Goal: Book appointment/travel/reservation

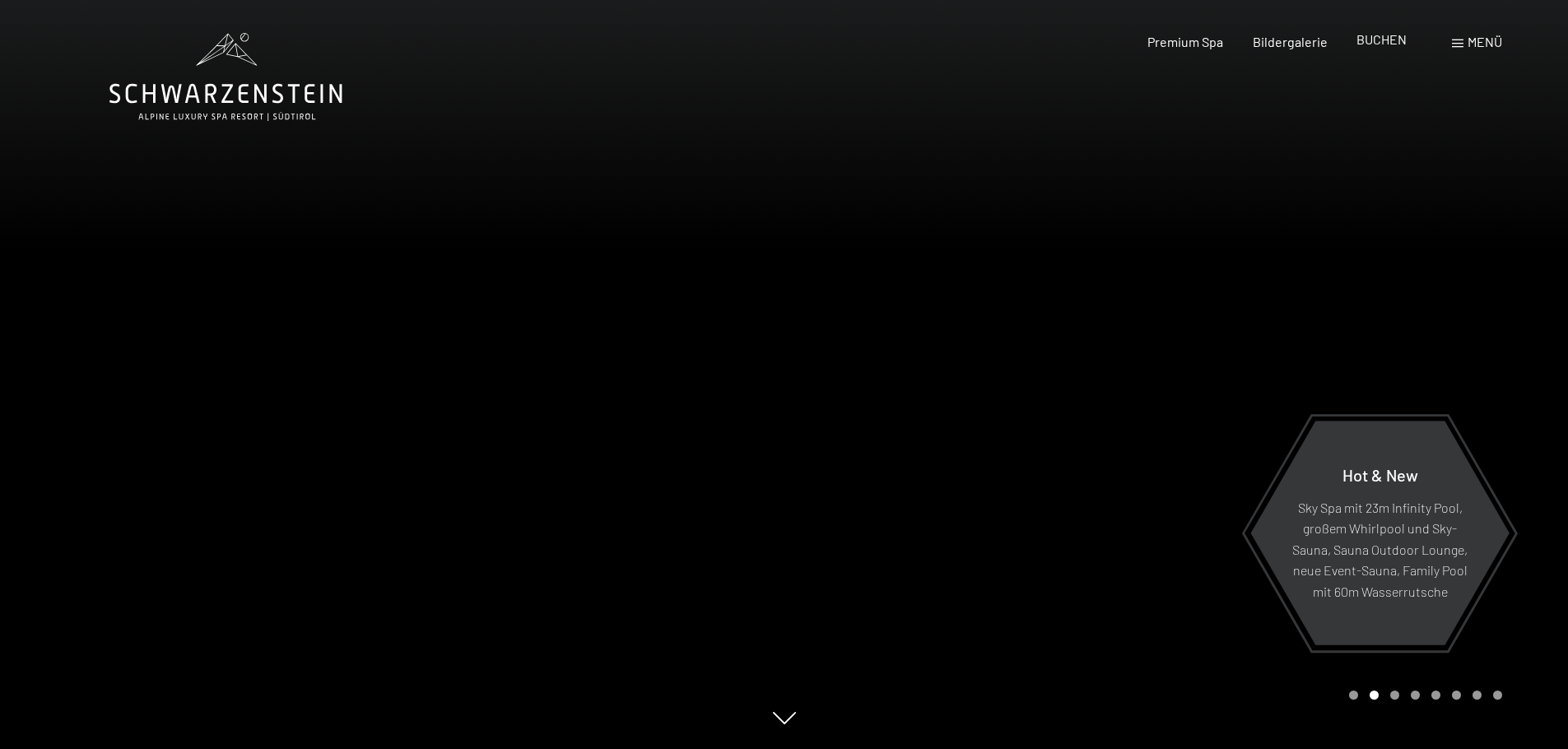
click at [1369, 35] on span "BUCHEN" at bounding box center [1382, 39] width 50 height 16
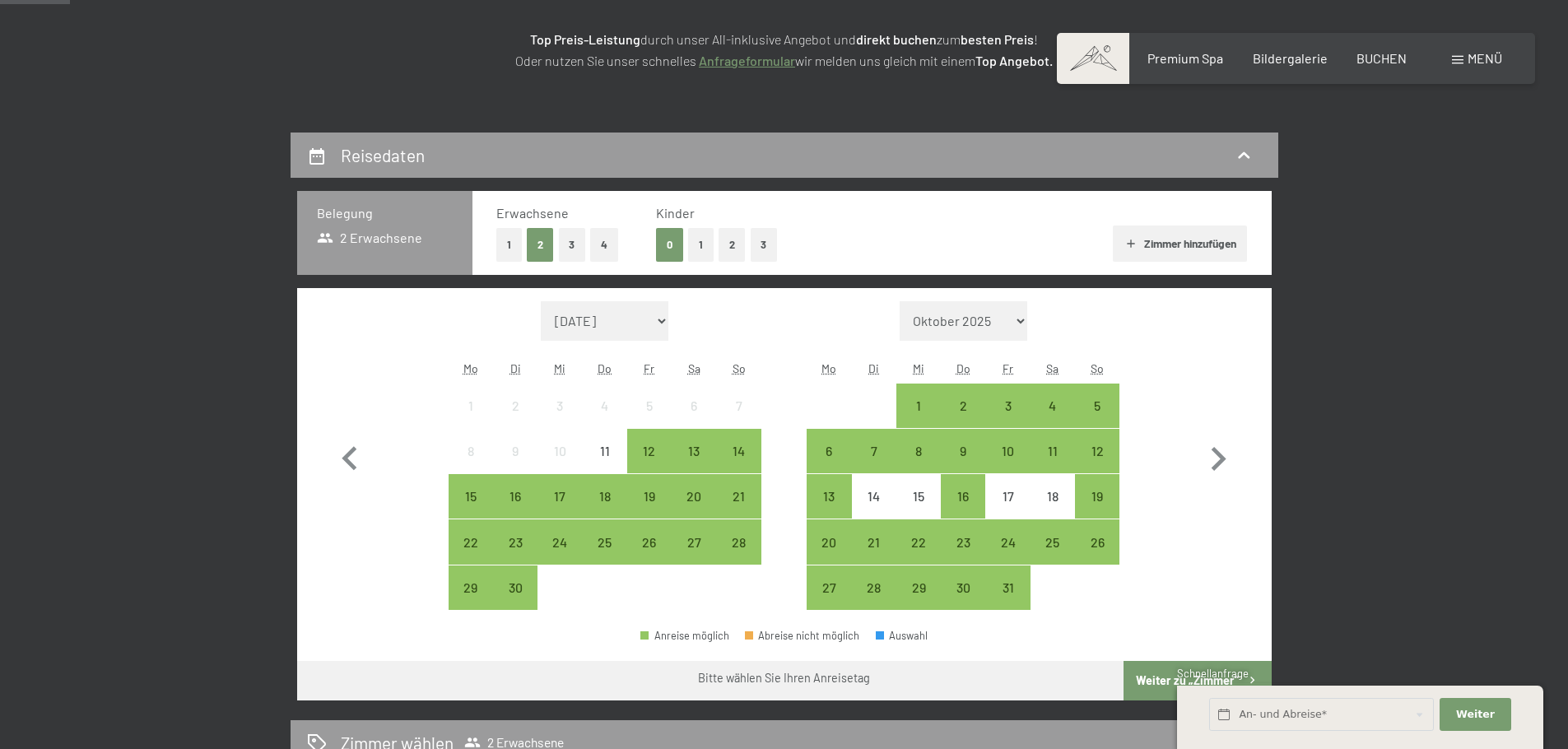
scroll to position [329, 0]
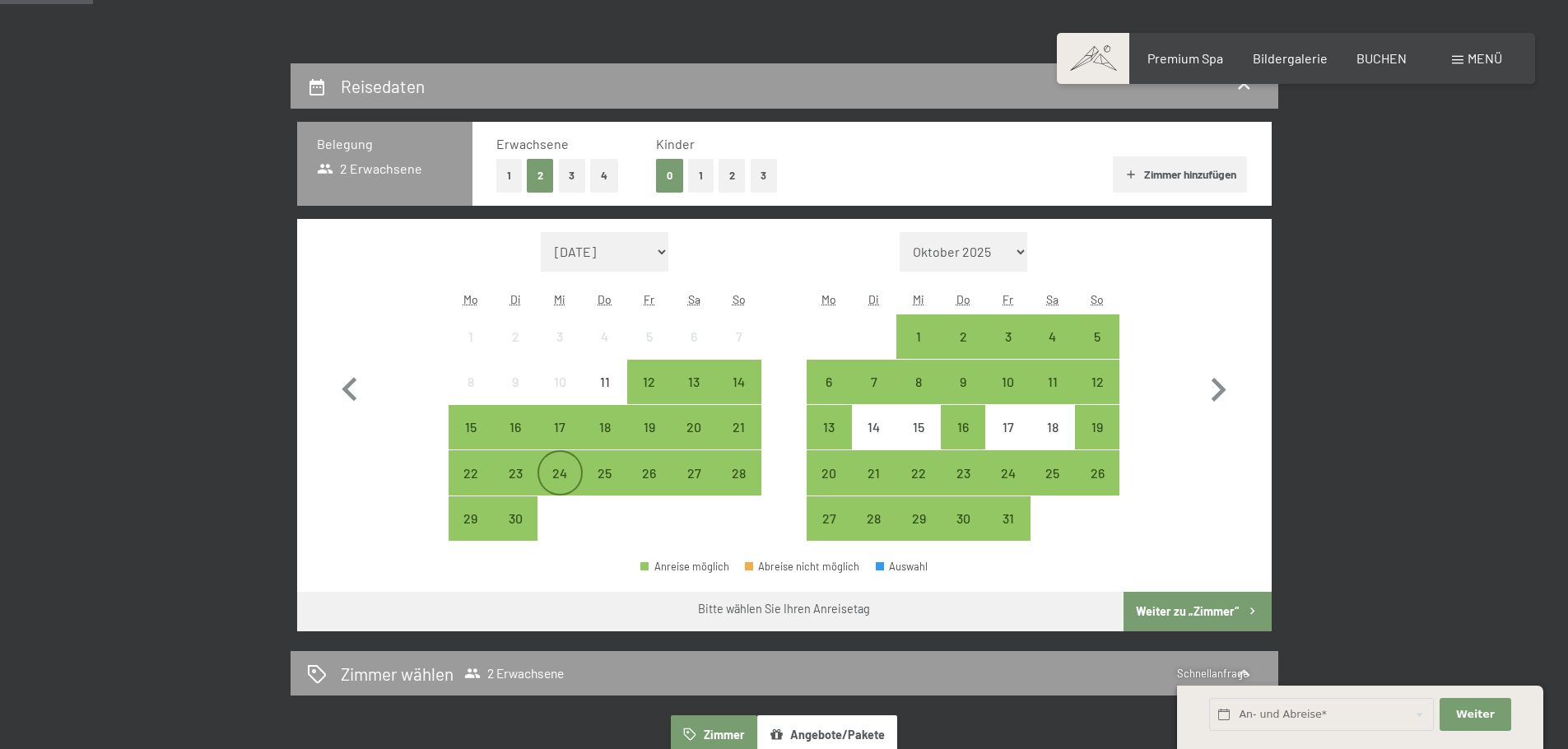
click at [563, 478] on div "24" at bounding box center [560, 488] width 41 height 41
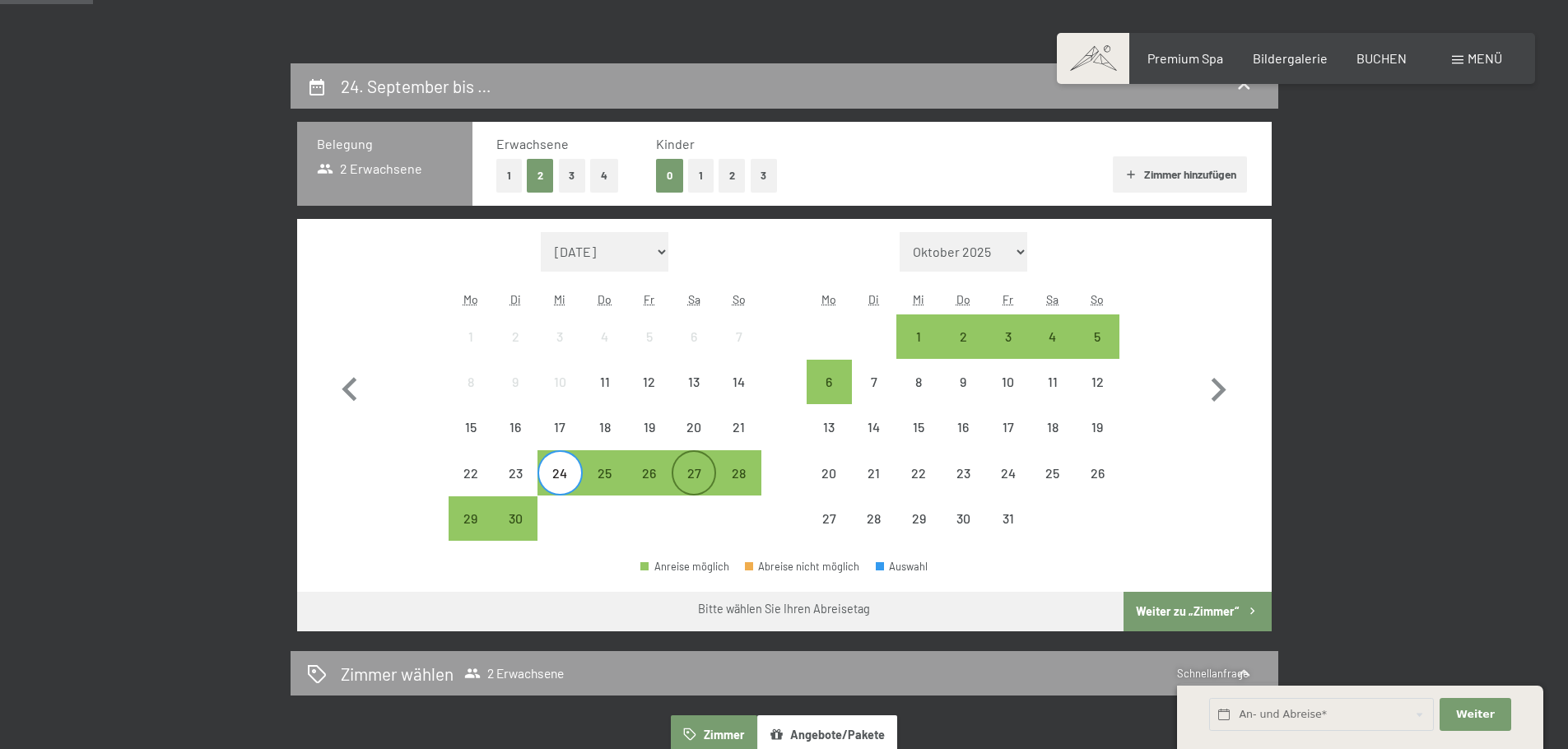
click at [692, 475] on div "27" at bounding box center [694, 488] width 41 height 41
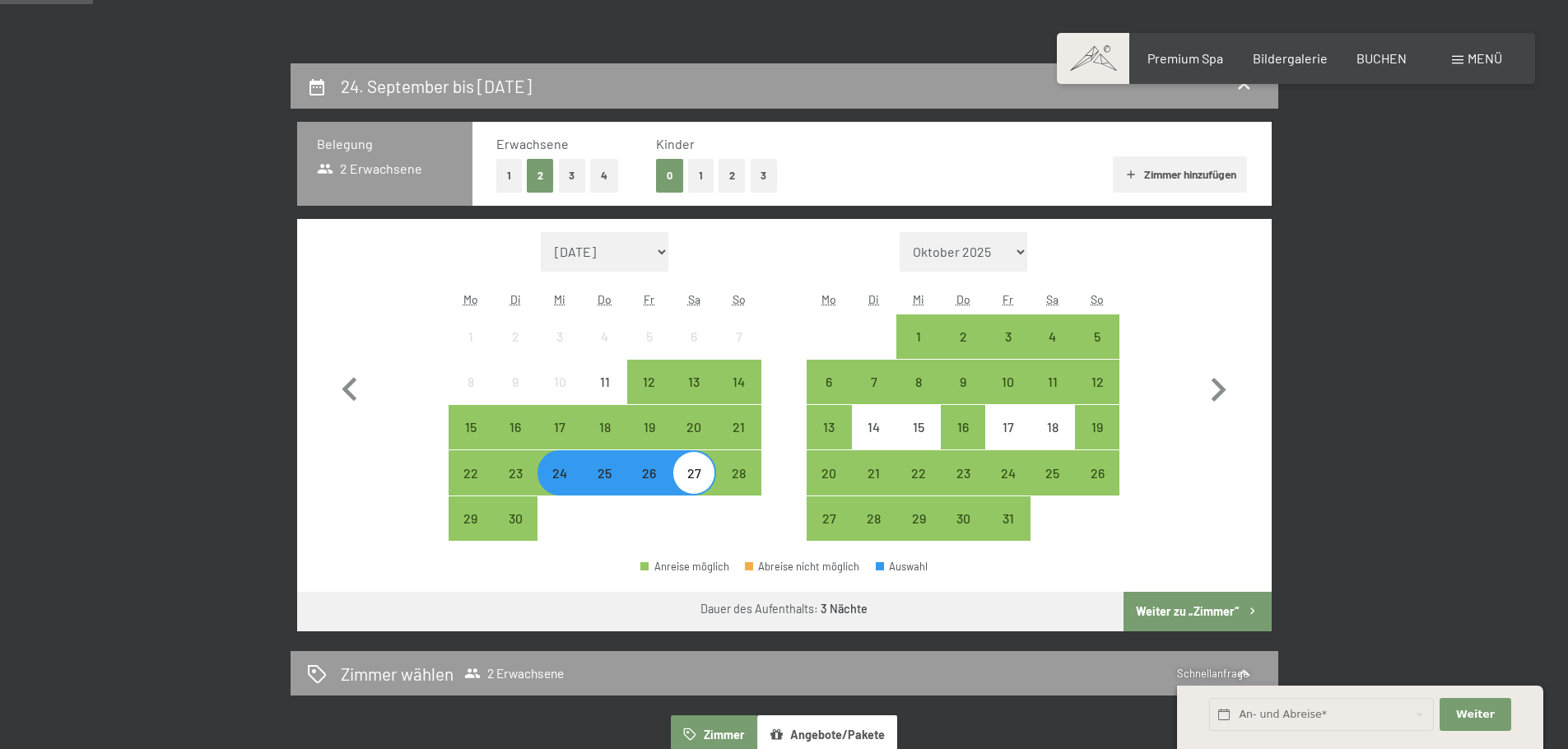
click at [1191, 608] on button "Weiter zu „Zimmer“" at bounding box center [1197, 612] width 147 height 40
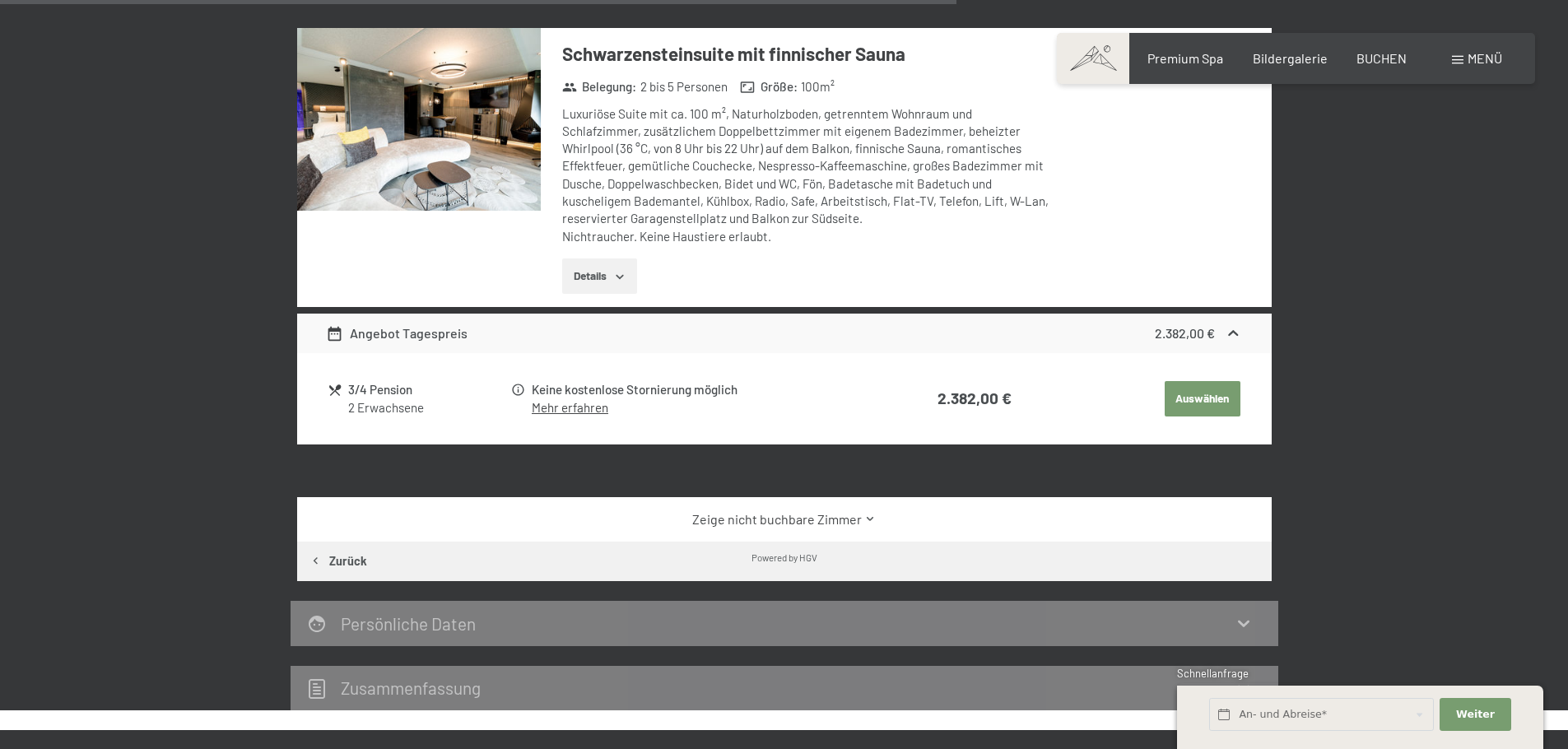
scroll to position [1710, 0]
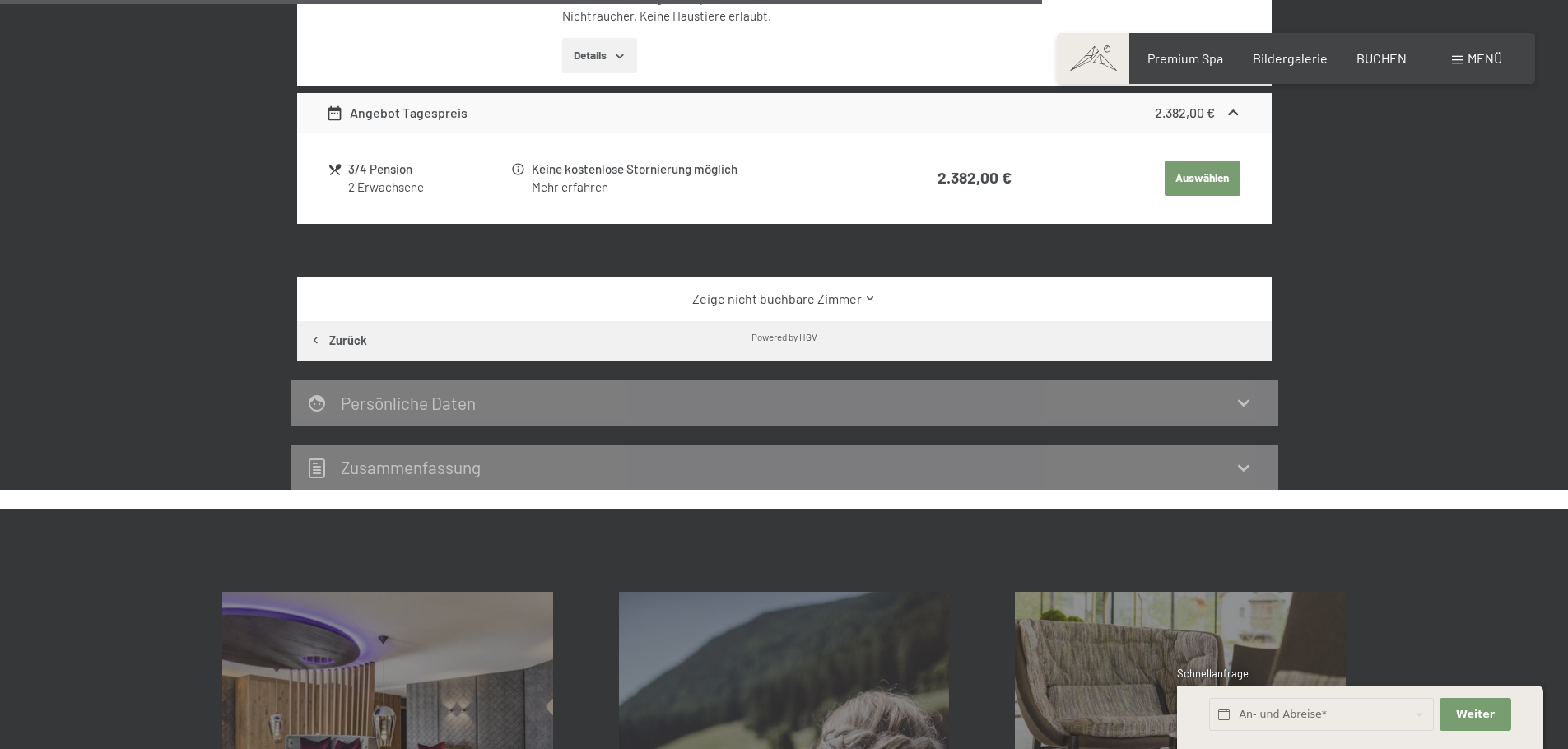
click at [856, 300] on link "Zeige nicht buchbare Zimmer" at bounding box center [784, 299] width 917 height 19
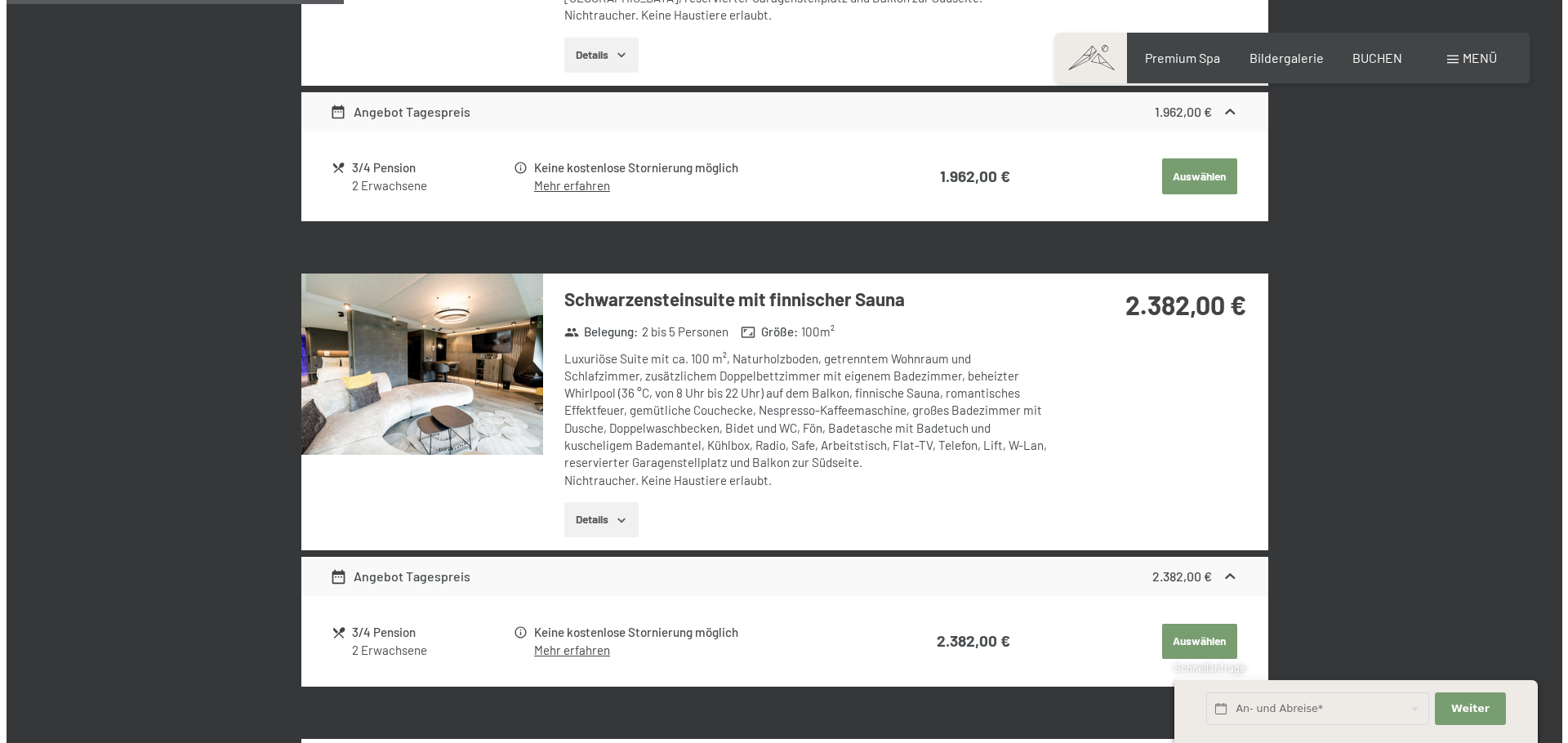
scroll to position [1206, 0]
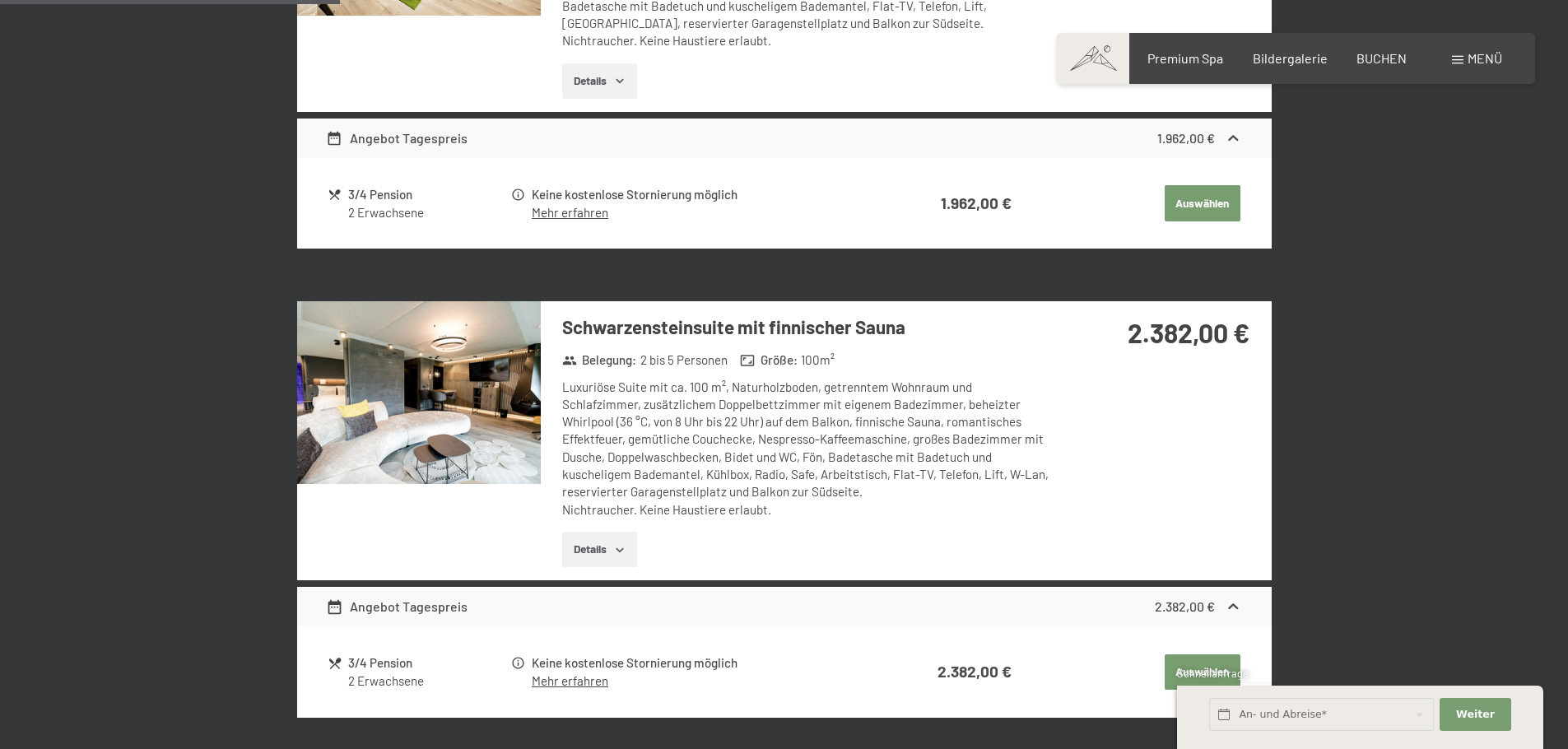
click at [1465, 53] on div "Menü" at bounding box center [1477, 58] width 50 height 19
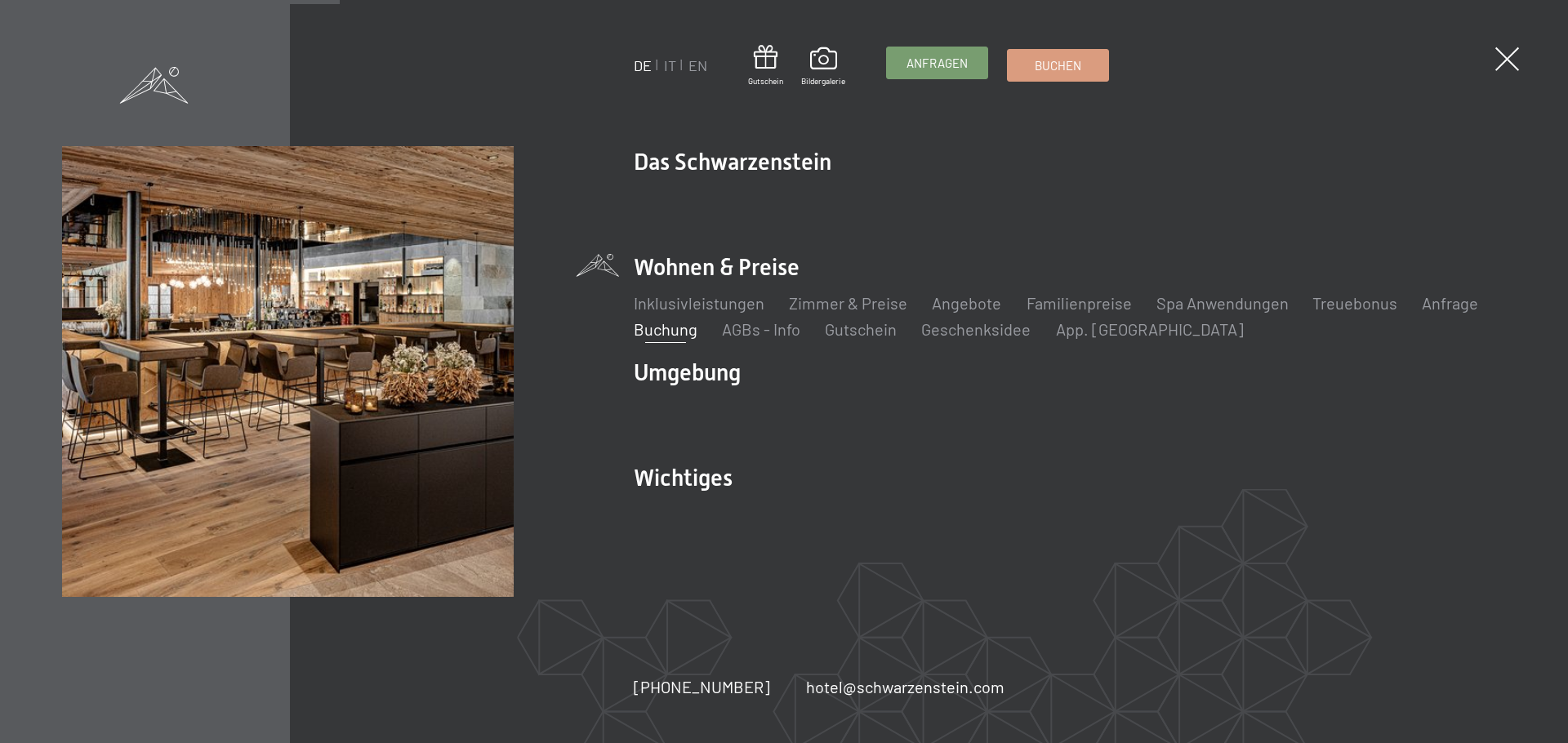
click at [934, 58] on span "Anfragen" at bounding box center [937, 63] width 62 height 17
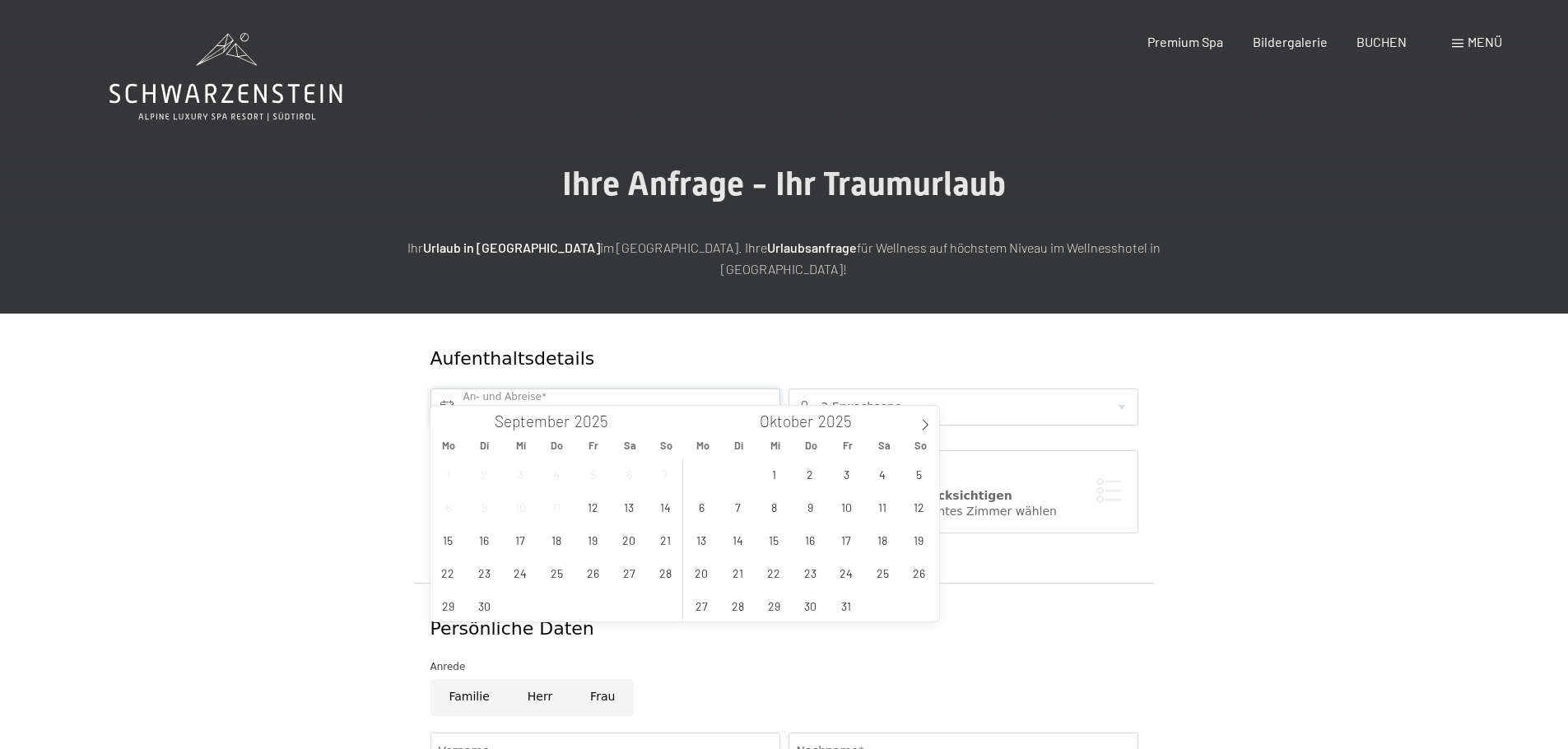
click at [601, 388] on input "text" at bounding box center [606, 407] width 350 height 37
click at [522, 575] on span "24" at bounding box center [521, 573] width 32 height 32
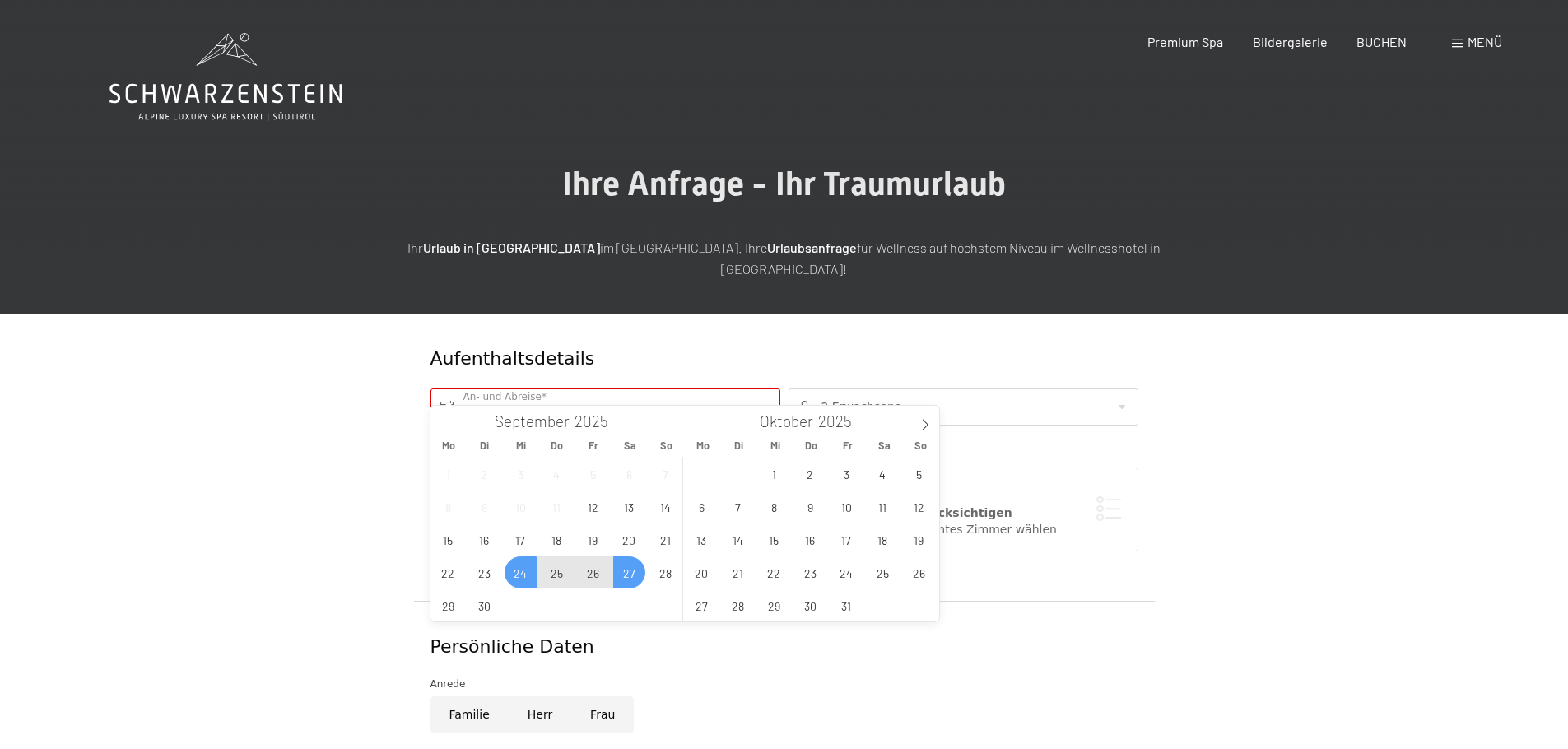
click at [625, 578] on span "27" at bounding box center [629, 573] width 32 height 32
type input "Mi. 24.09.2025 - Sa. 27.09.2025"
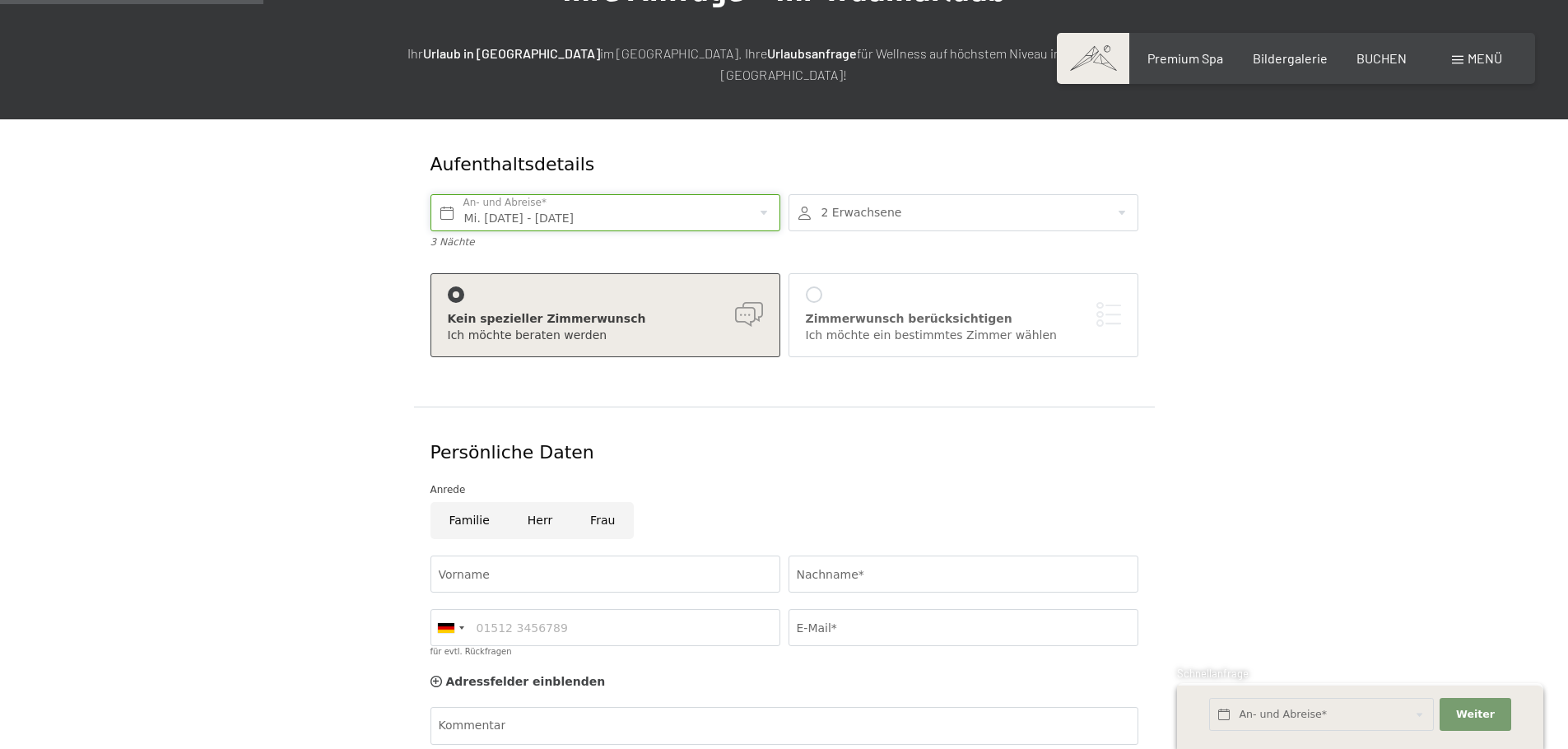
scroll to position [248, 0]
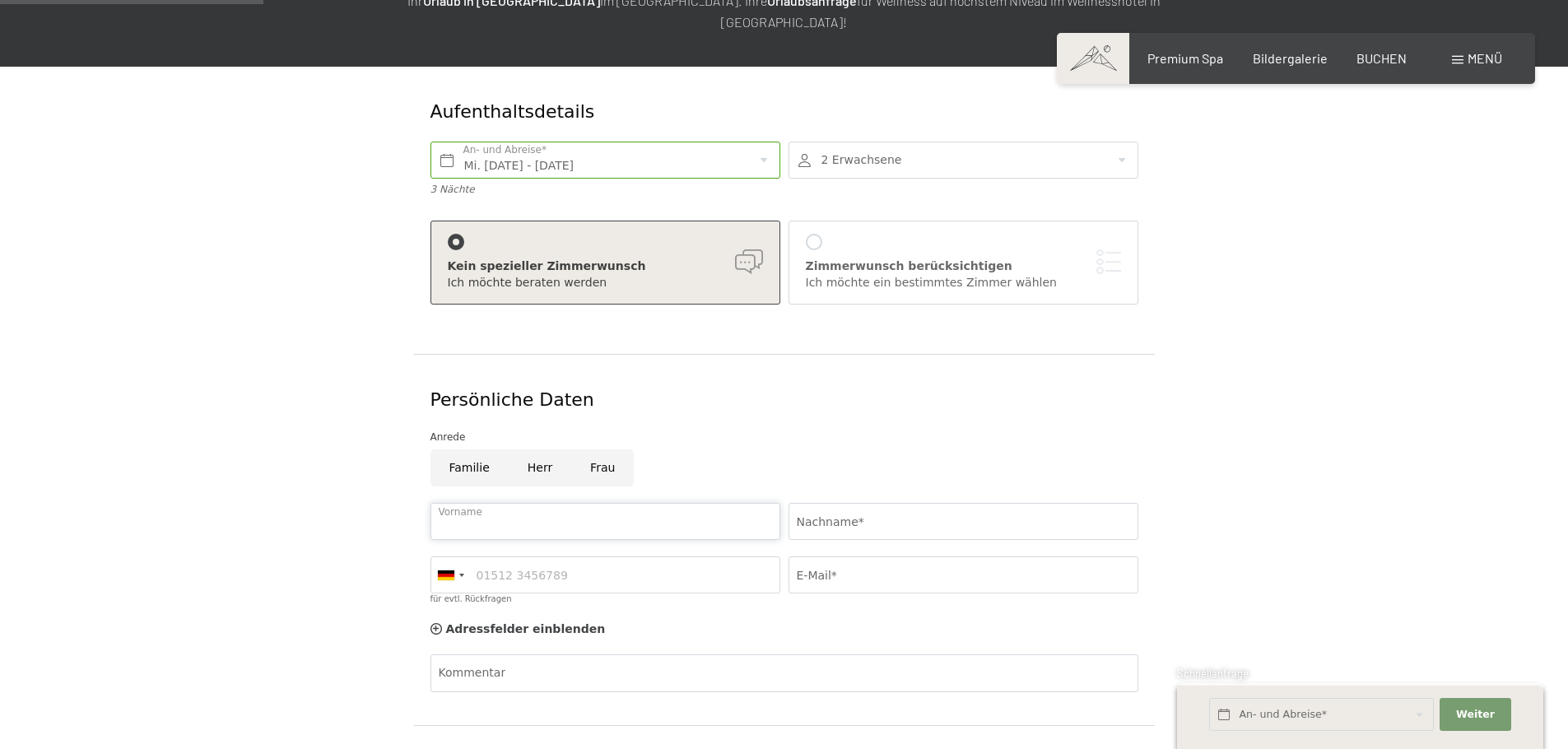
click at [532, 503] on input "Vorname" at bounding box center [606, 522] width 350 height 37
type input "Wolfgang"
type input "Bertsch"
click at [460, 574] on div at bounding box center [462, 576] width 5 height 4
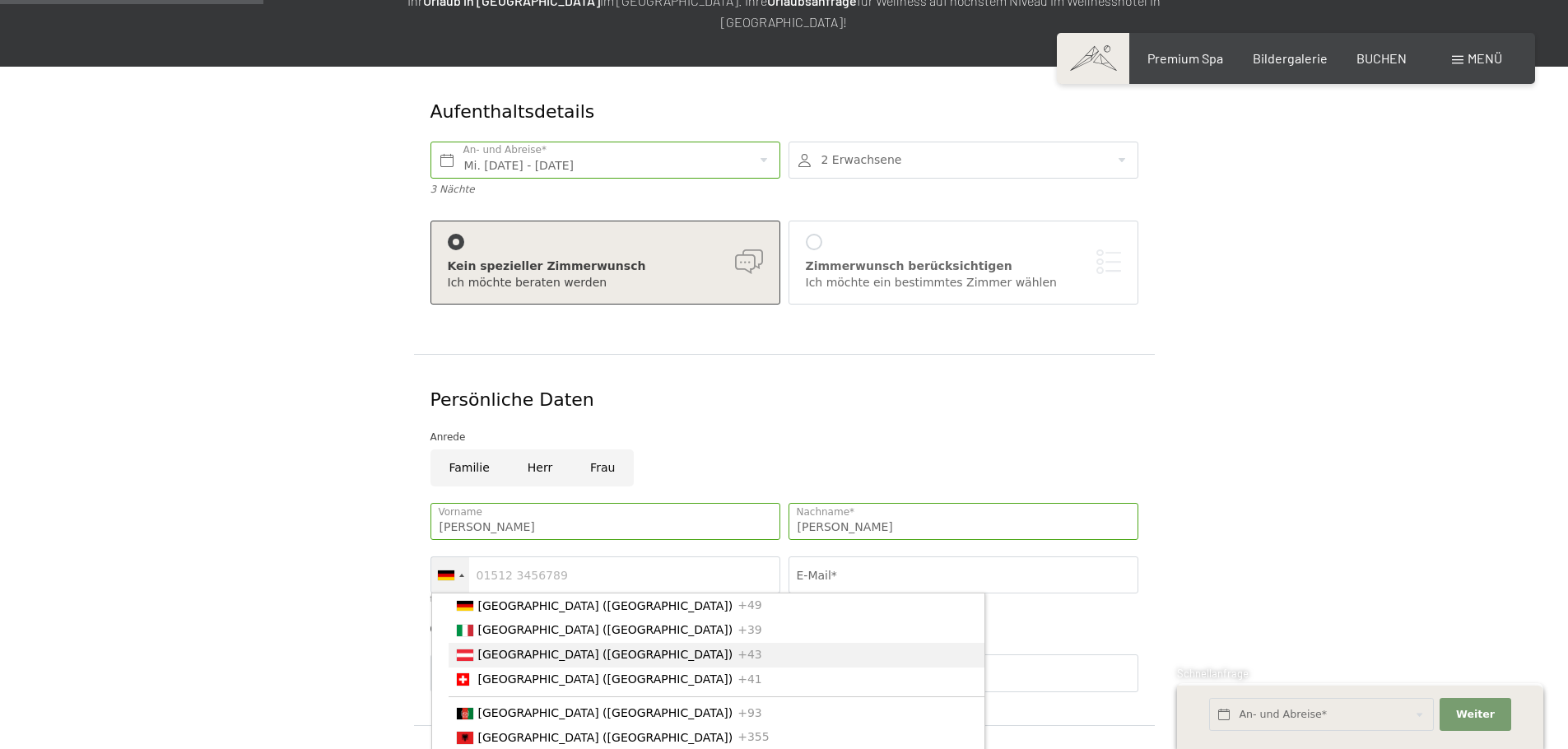
click at [512, 648] on span "[GEOGRAPHIC_DATA] ([GEOGRAPHIC_DATA])" at bounding box center [605, 654] width 255 height 13
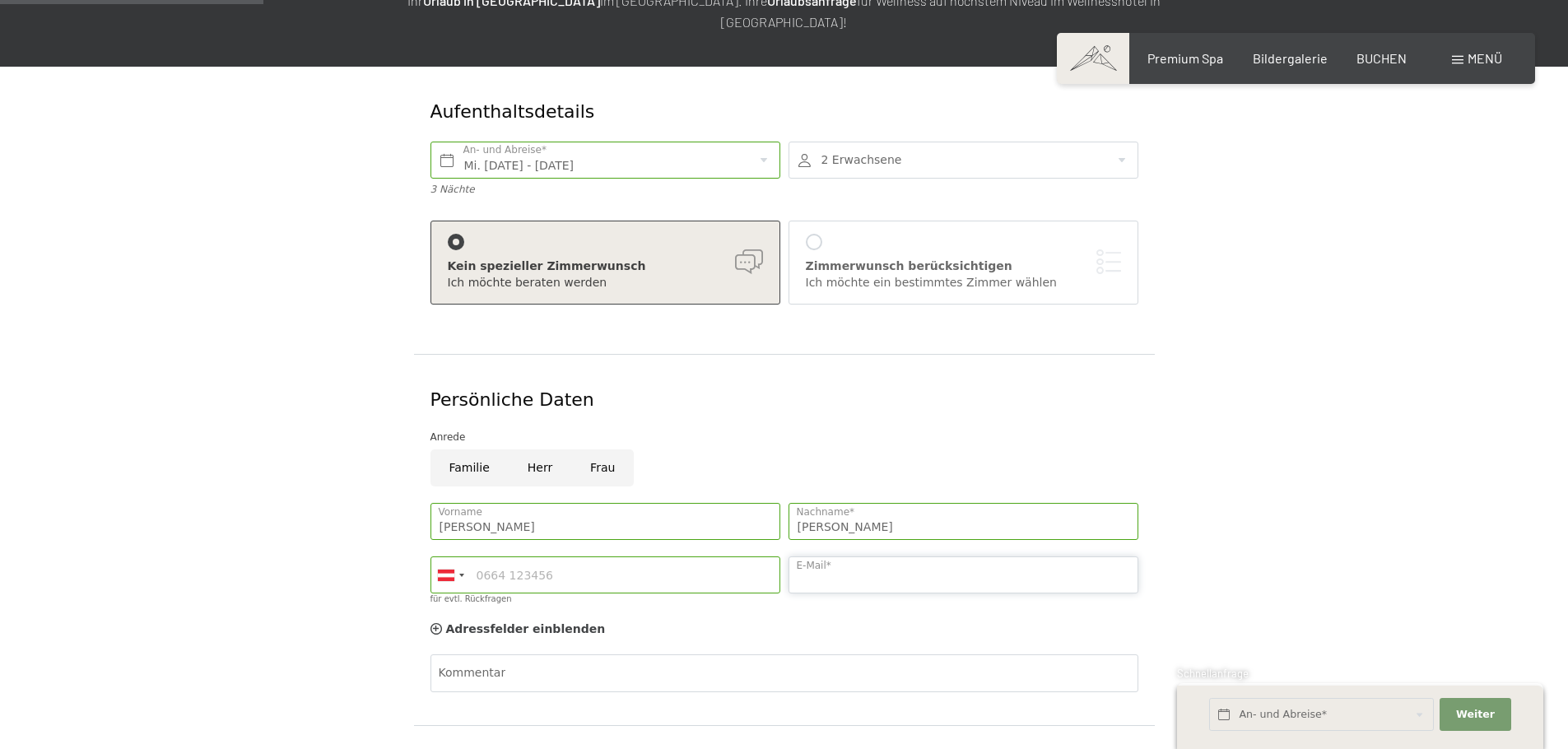
click at [864, 557] on input "E-Mail*" at bounding box center [964, 576] width 350 height 37
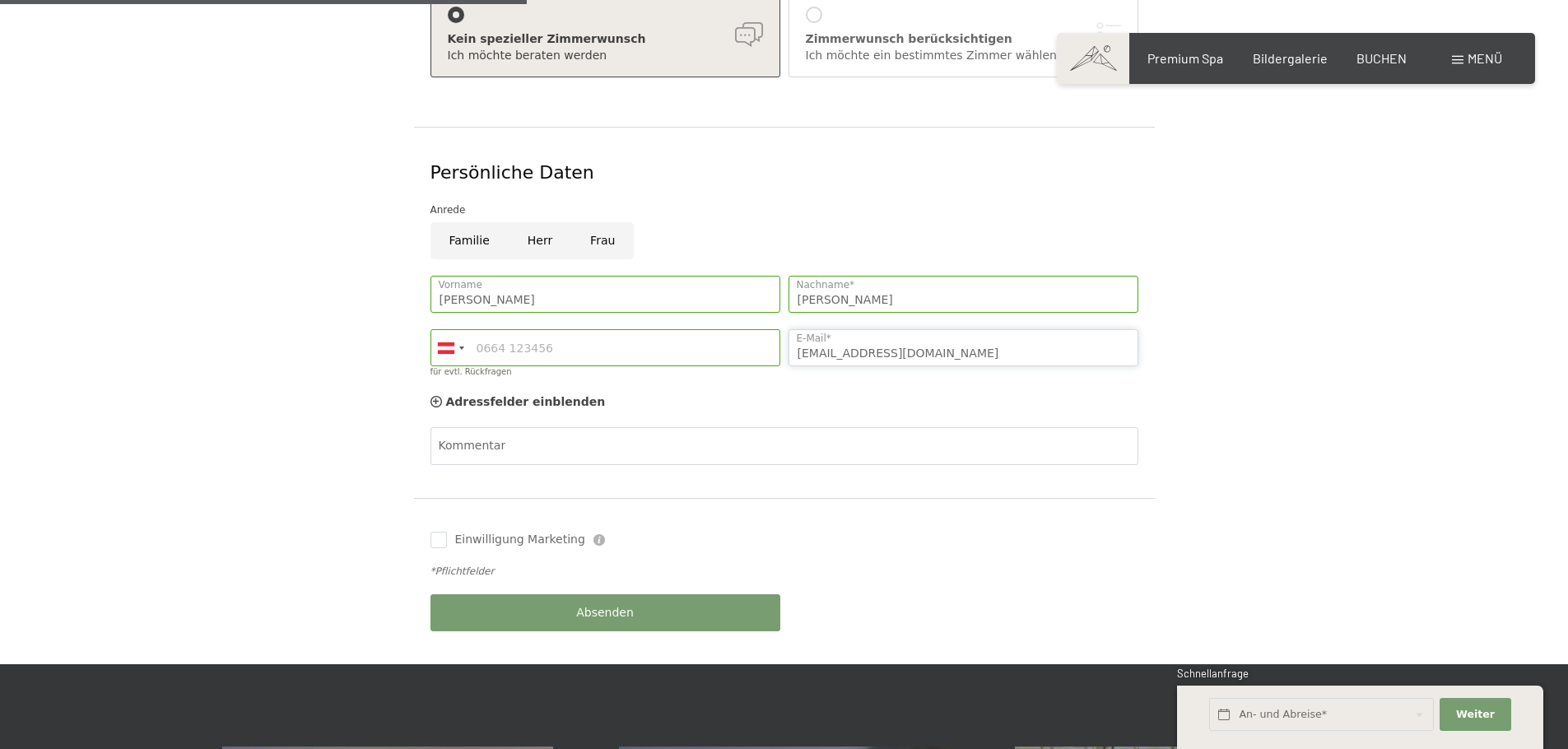
scroll to position [494, 0]
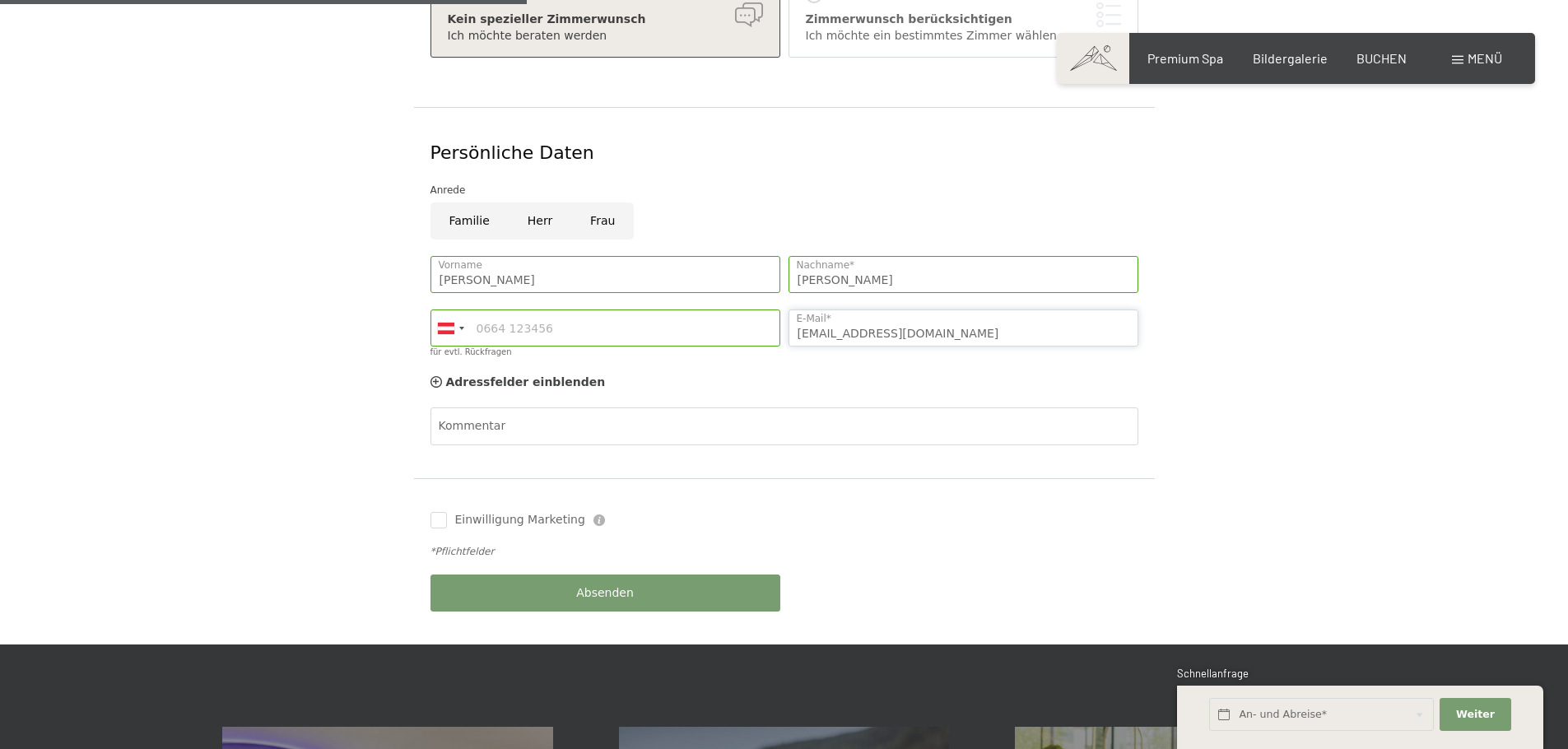
type input "musikwolferl1@gmail.com"
click at [568, 575] on button "Absenden" at bounding box center [606, 593] width 350 height 37
